Goal: Find specific page/section: Find specific page/section

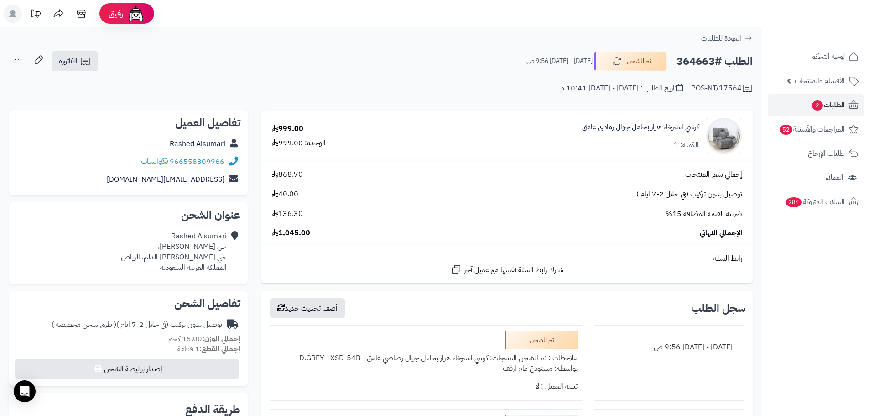
scroll to position [91, 0]
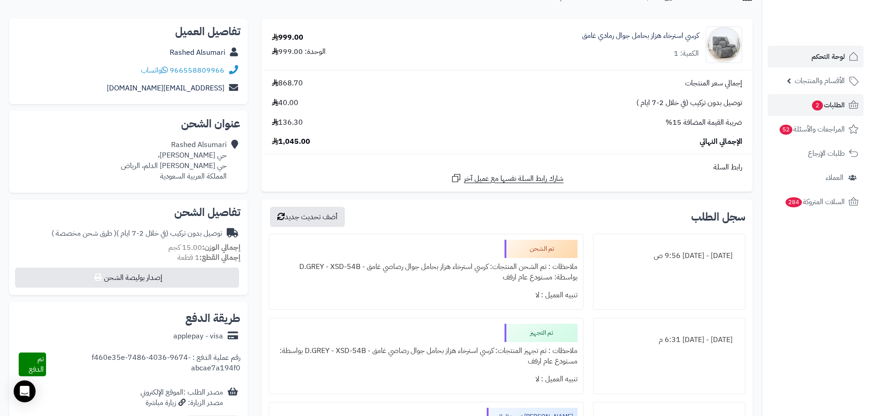
click at [816, 54] on span "لوحة التحكم" at bounding box center [828, 56] width 33 height 13
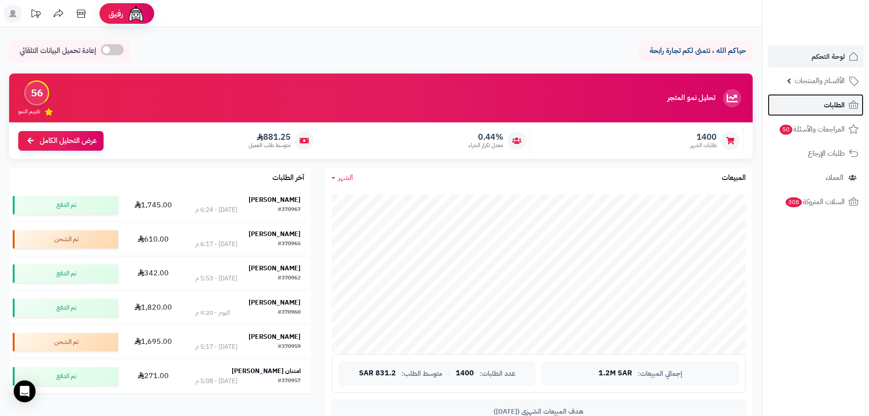
click at [855, 100] on icon at bounding box center [853, 104] width 11 height 11
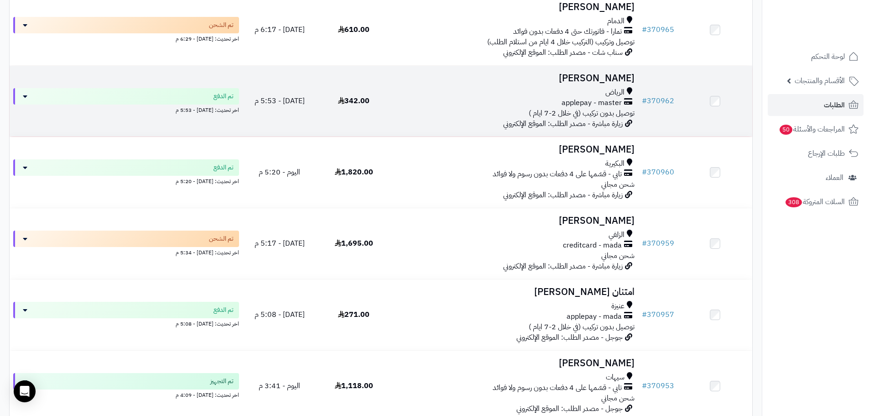
scroll to position [131, 0]
